Goal: Check status: Check status

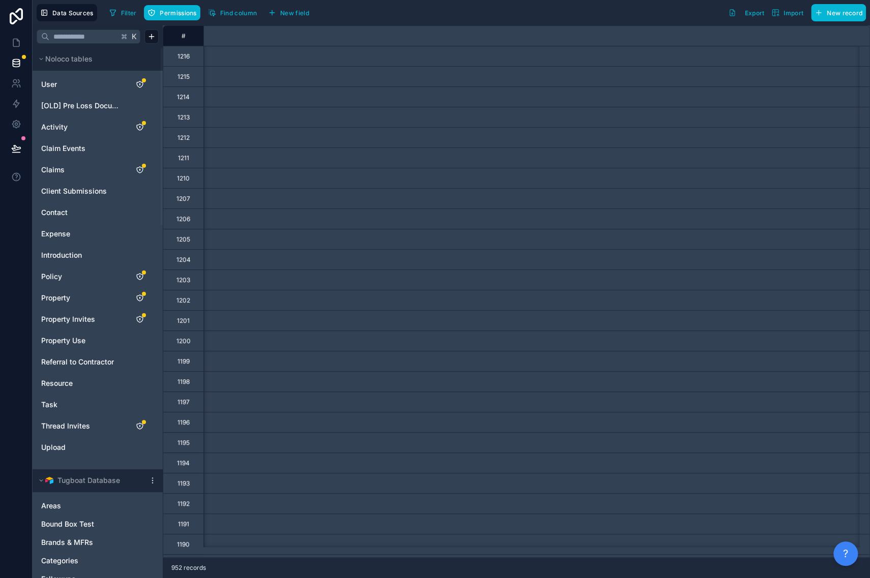
scroll to position [0, 6939]
